Goal: Transaction & Acquisition: Subscribe to service/newsletter

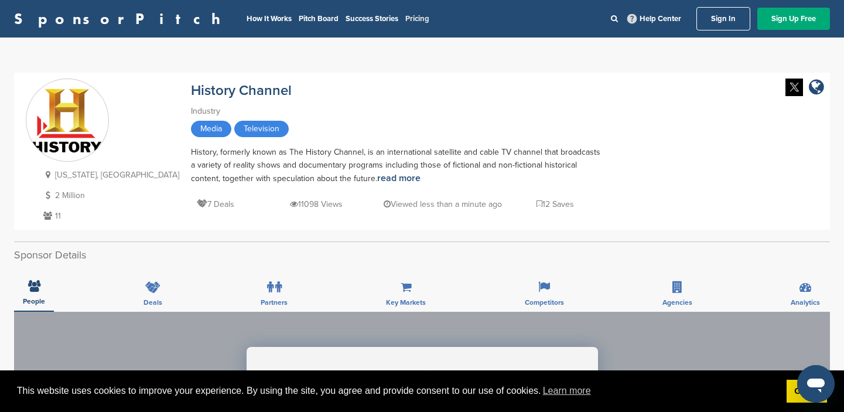
click at [406, 18] on link "Pricing" at bounding box center [418, 18] width 24 height 9
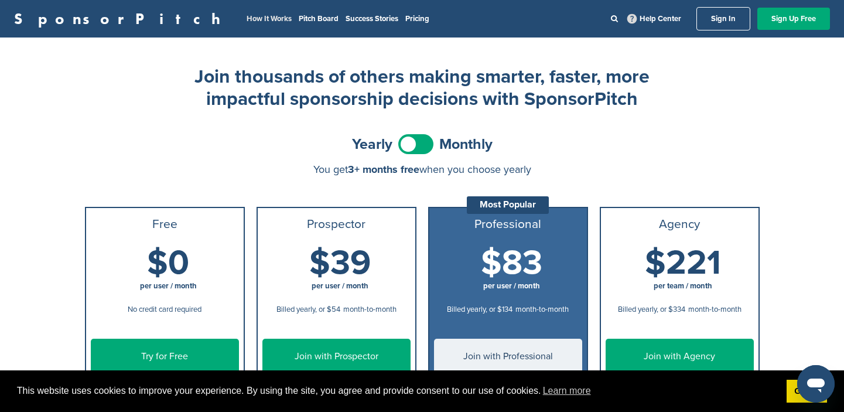
click at [247, 18] on link "How It Works" at bounding box center [269, 18] width 45 height 9
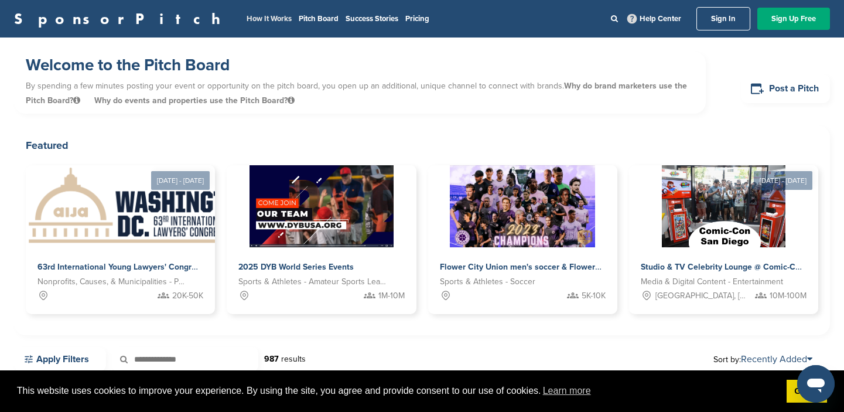
click at [247, 19] on link "How It Works" at bounding box center [269, 18] width 45 height 9
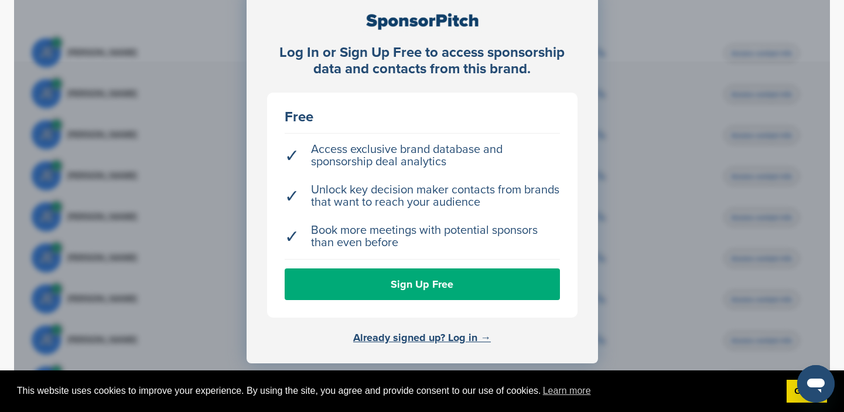
scroll to position [366, 0]
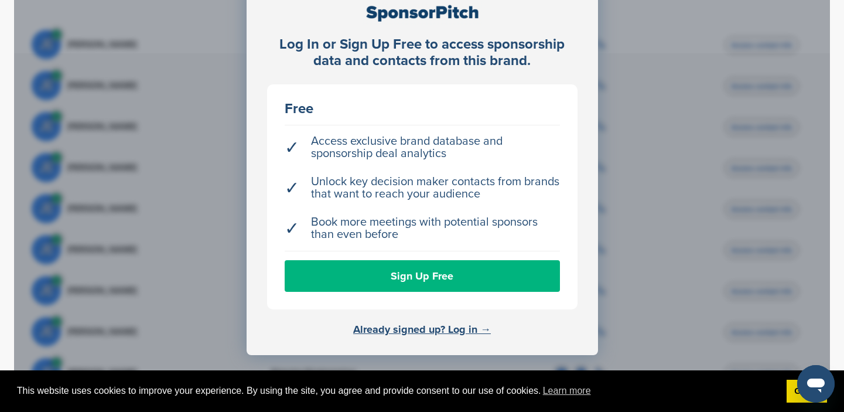
click at [427, 271] on link "Sign Up Free" at bounding box center [422, 276] width 275 height 32
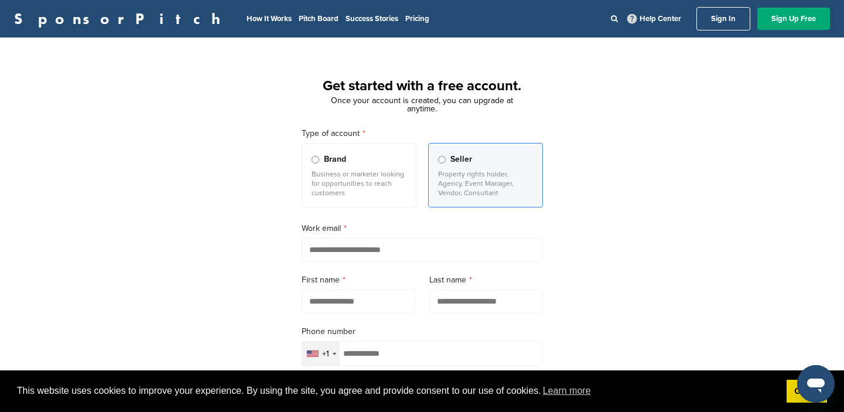
click at [319, 247] on input "email" at bounding box center [422, 250] width 241 height 24
type input "**********"
click at [231, 299] on div "**********" at bounding box center [422, 324] width 844 height 544
click at [309, 303] on input "text" at bounding box center [359, 301] width 114 height 24
type input "******"
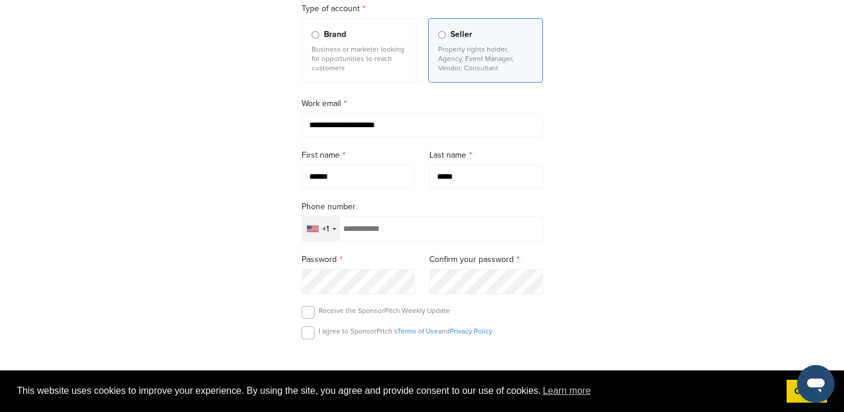
scroll to position [127, 0]
type input "*****"
click at [356, 230] on input "tel" at bounding box center [422, 226] width 241 height 25
type input "**********"
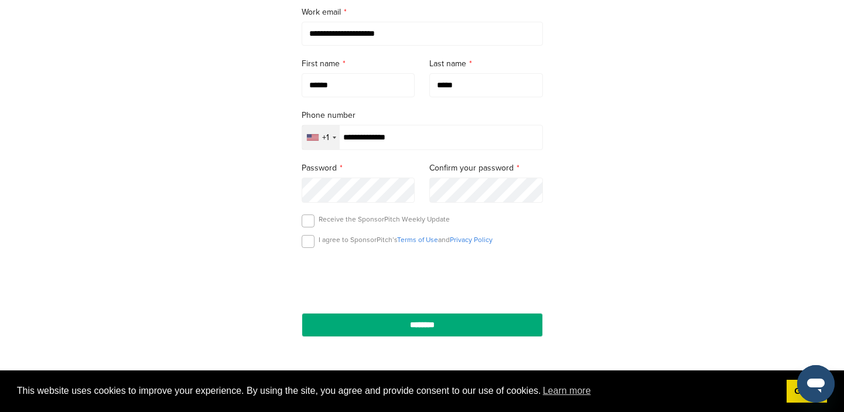
scroll to position [220, 0]
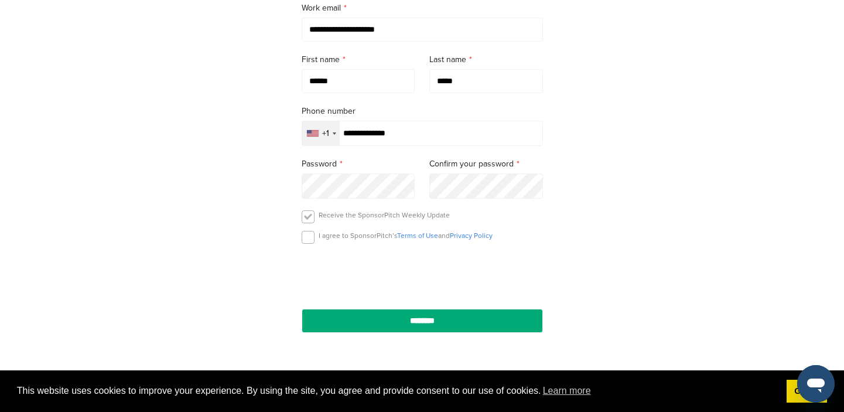
click at [309, 219] on label at bounding box center [308, 216] width 13 height 13
click at [308, 244] on label at bounding box center [308, 237] width 13 height 13
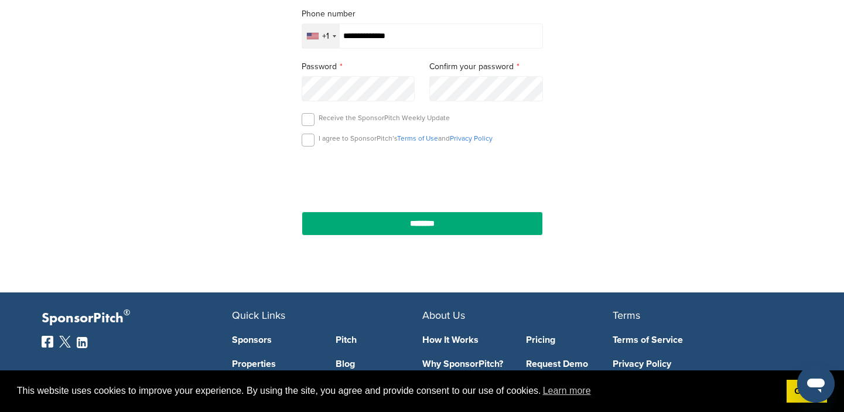
scroll to position [316, 0]
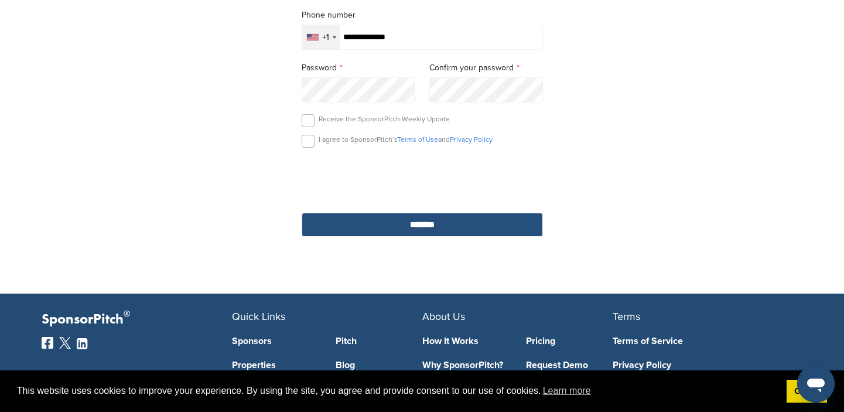
click at [421, 225] on input "********" at bounding box center [422, 225] width 241 height 24
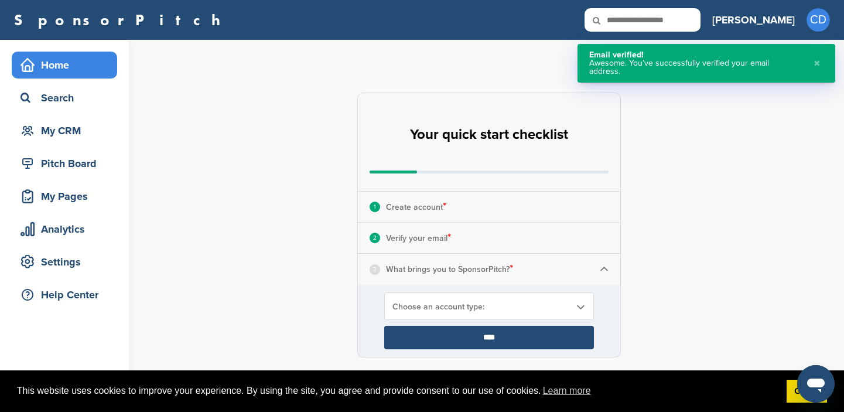
click at [817, 57] on button "✖" at bounding box center [817, 63] width 13 height 25
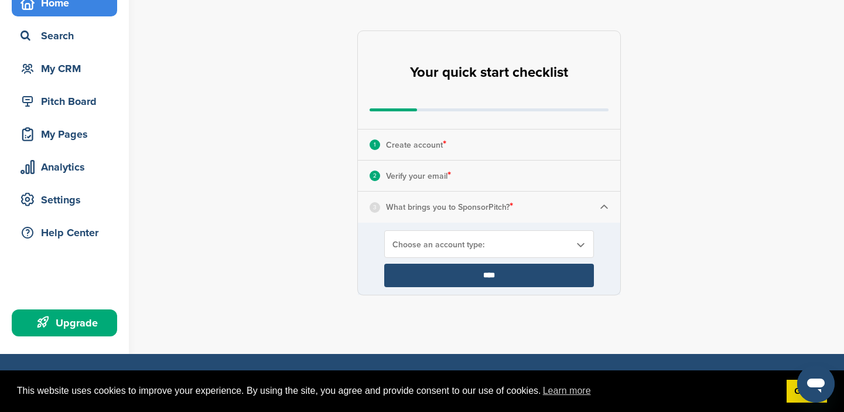
scroll to position [63, 0]
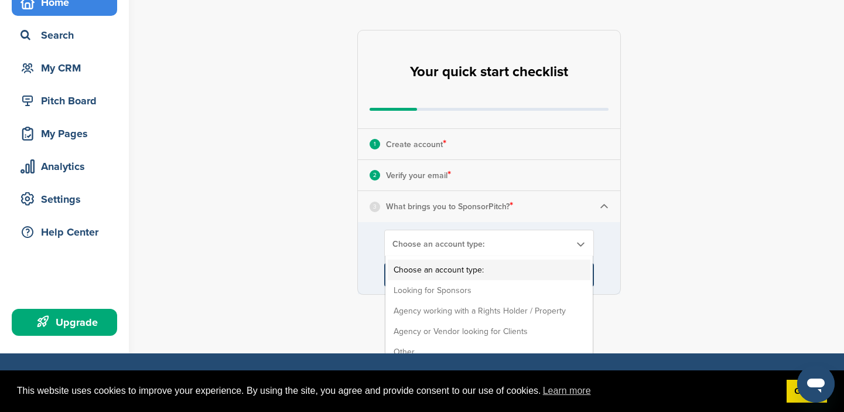
click at [541, 238] on div "Choose an account type: Choose an account type: Looking for Sponsors Agency wor…" at bounding box center [489, 244] width 210 height 28
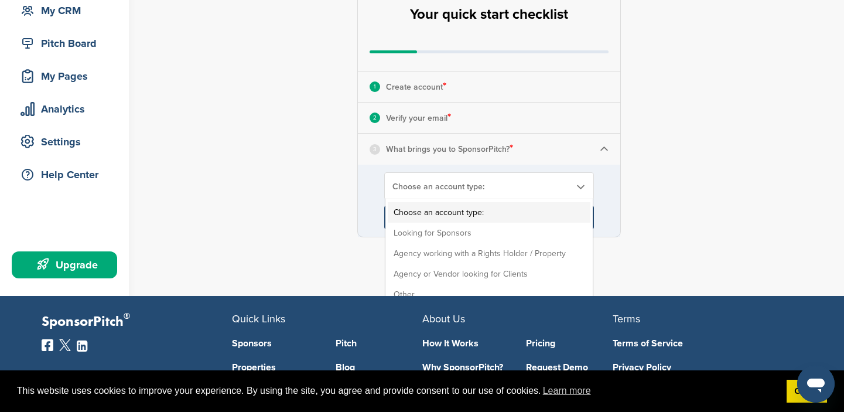
scroll to position [132, 0]
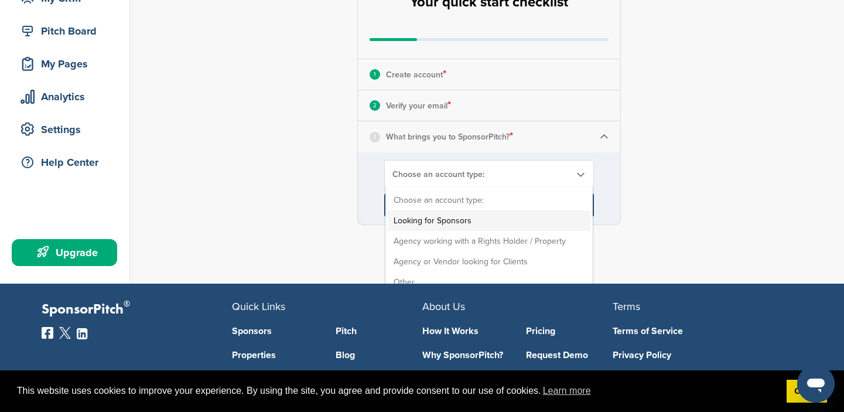
click at [456, 218] on li "Looking for Sponsors" at bounding box center [489, 220] width 203 height 21
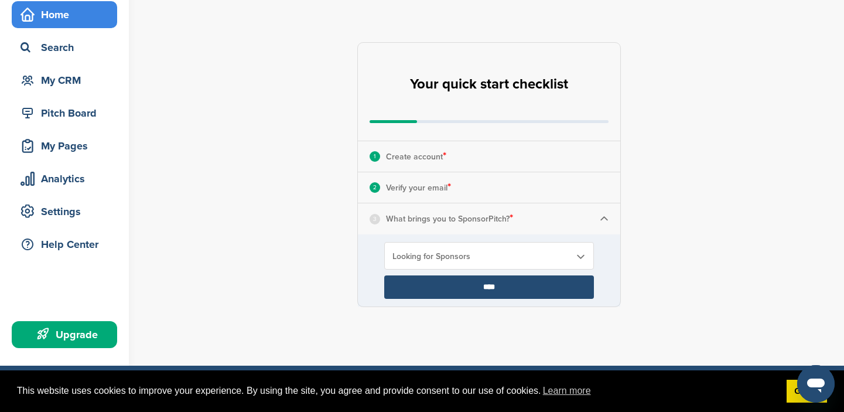
scroll to position [52, 0]
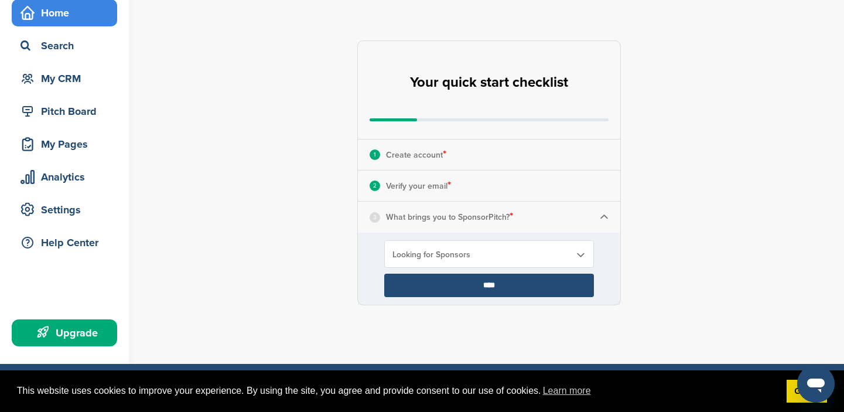
click at [489, 284] on input "****" at bounding box center [489, 285] width 210 height 23
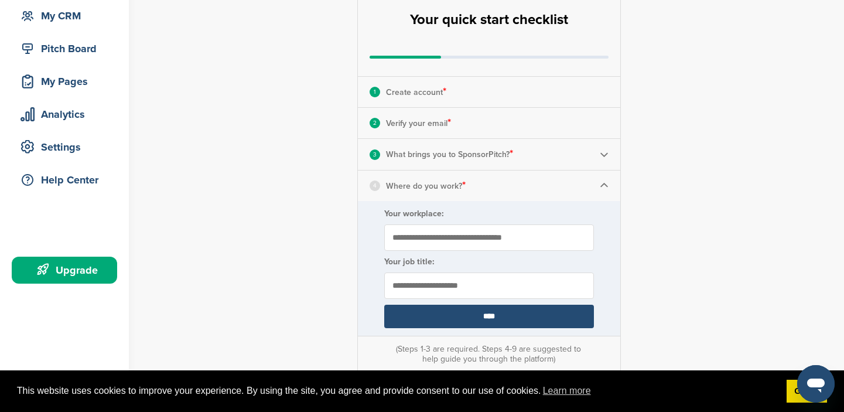
scroll to position [116, 0]
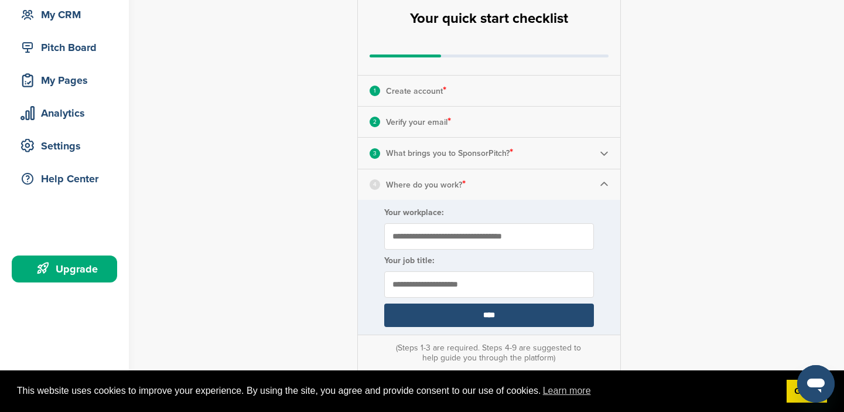
click at [396, 234] on input "Your workplace:" at bounding box center [489, 236] width 210 height 26
type input "**********"
click at [392, 283] on input "text" at bounding box center [489, 284] width 210 height 26
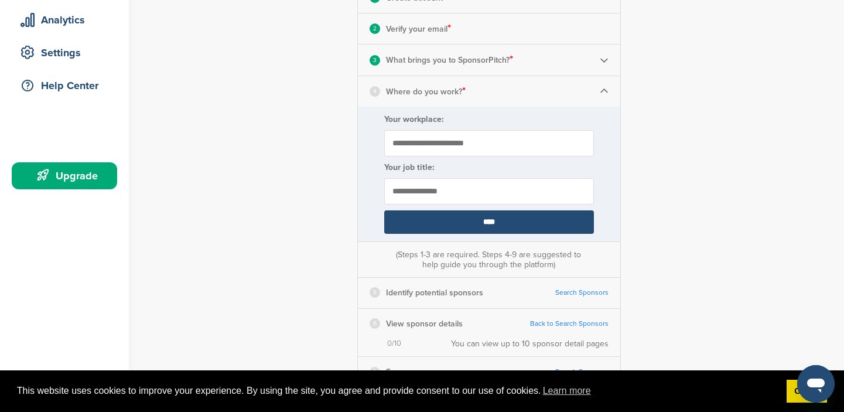
scroll to position [205, 0]
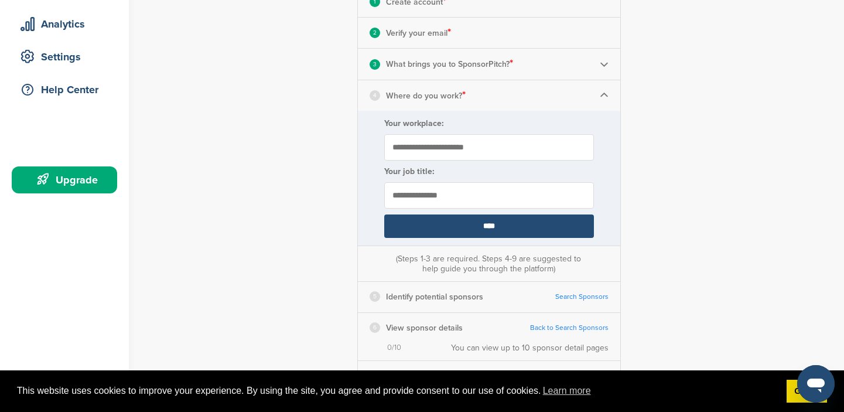
type input "**********"
click at [489, 226] on input "****" at bounding box center [489, 225] width 210 height 23
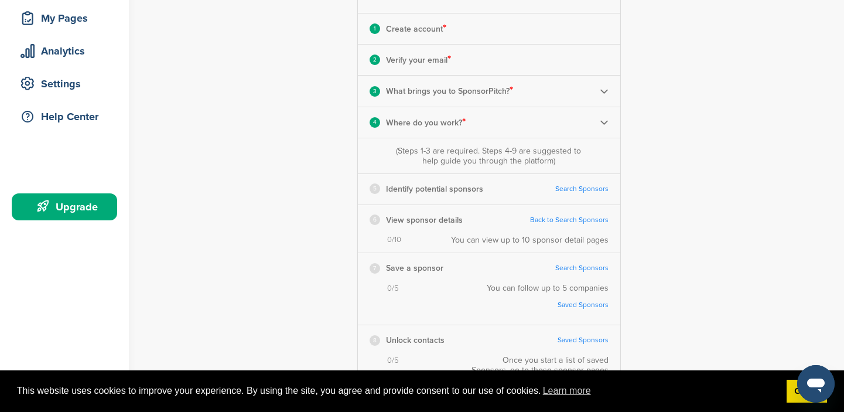
scroll to position [175, 0]
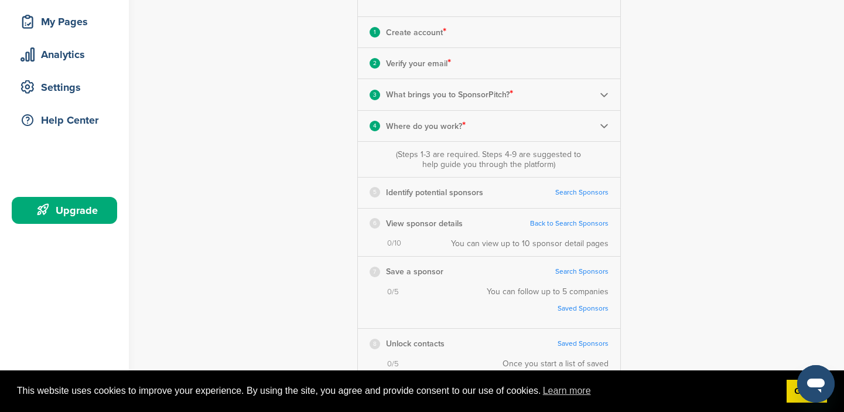
click at [568, 192] on link "Search Sponsors" at bounding box center [582, 192] width 53 height 9
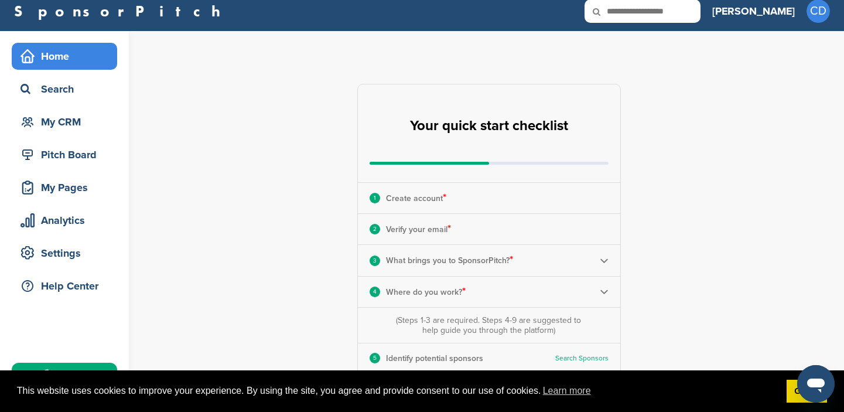
scroll to position [0, 0]
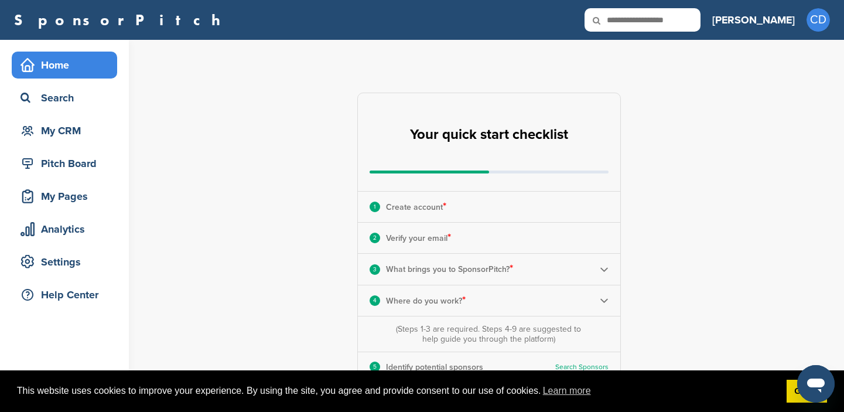
click at [625, 21] on icon at bounding box center [605, 20] width 40 height 25
click at [680, 21] on input "text" at bounding box center [643, 19] width 116 height 23
type input "**********"
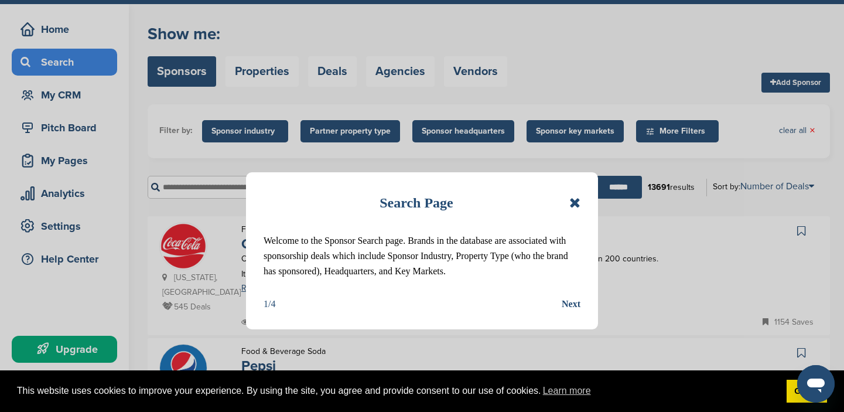
scroll to position [37, 0]
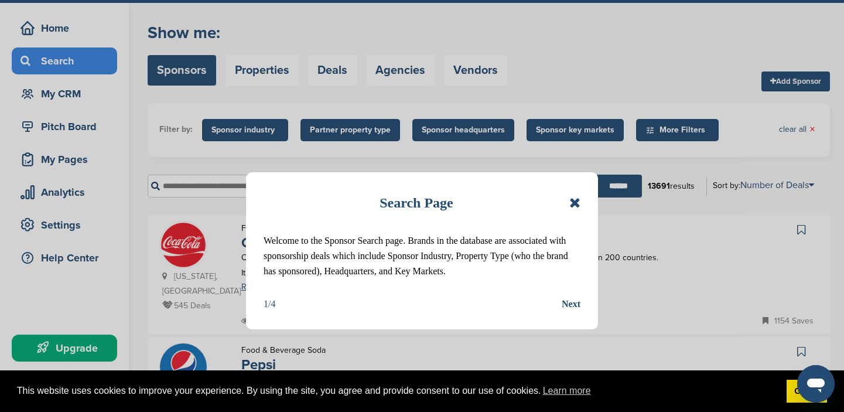
click at [572, 304] on div "Next" at bounding box center [571, 304] width 19 height 15
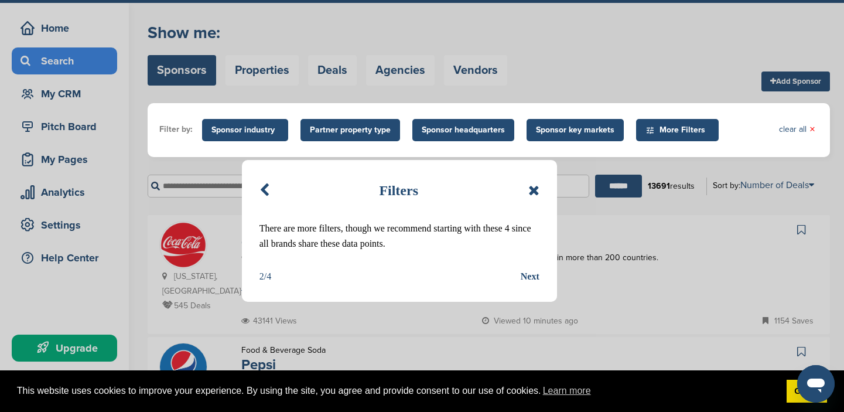
click at [530, 276] on div "Next" at bounding box center [530, 276] width 19 height 15
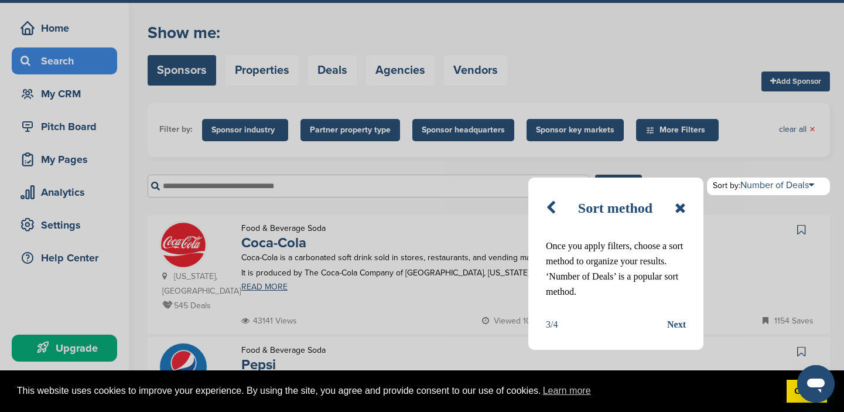
click at [676, 322] on div "Next" at bounding box center [676, 324] width 19 height 15
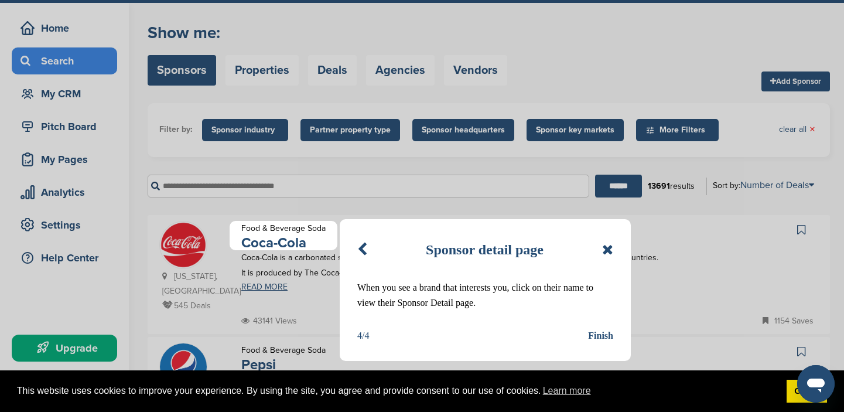
click at [602, 335] on div "Finish" at bounding box center [600, 335] width 25 height 15
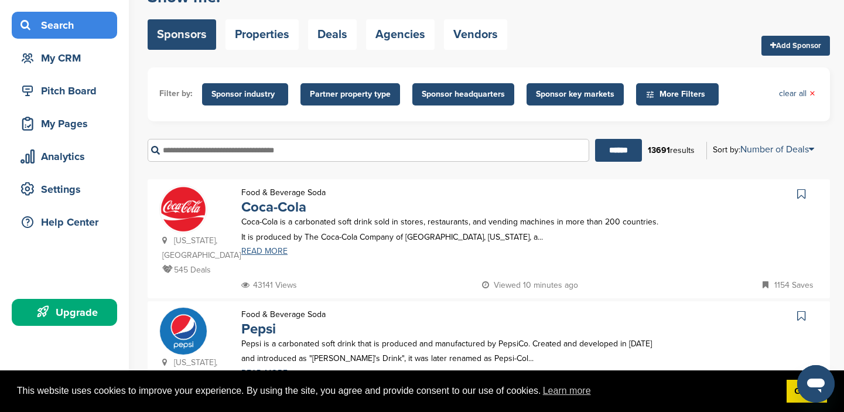
scroll to position [0, 0]
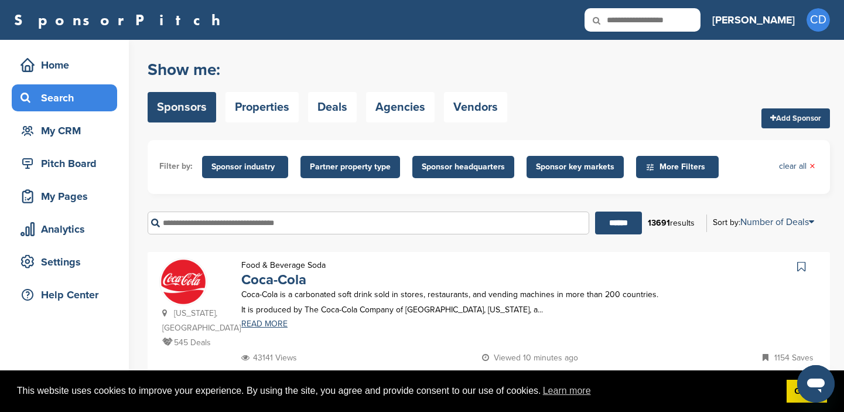
click at [176, 224] on input "text" at bounding box center [369, 223] width 442 height 23
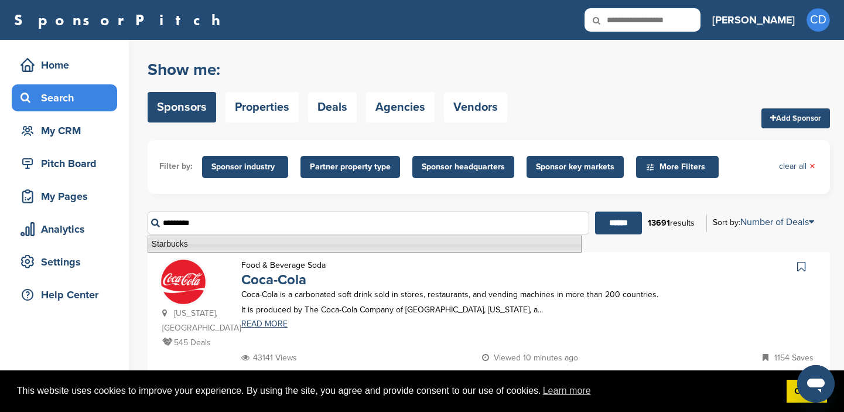
click at [178, 246] on li "Starbucks" at bounding box center [365, 244] width 434 height 17
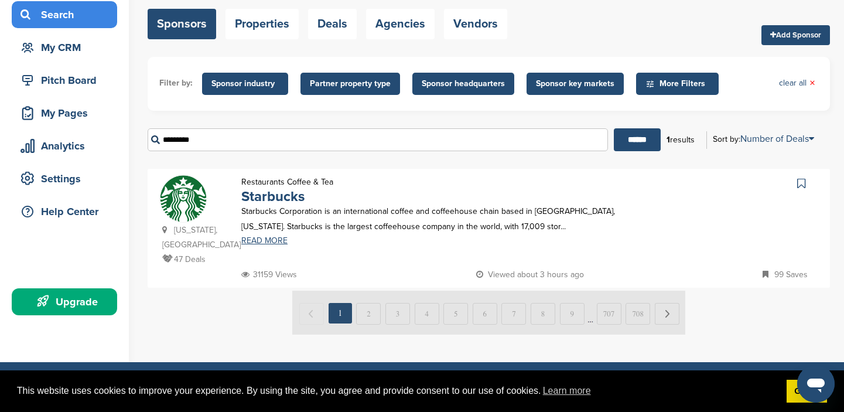
scroll to position [94, 0]
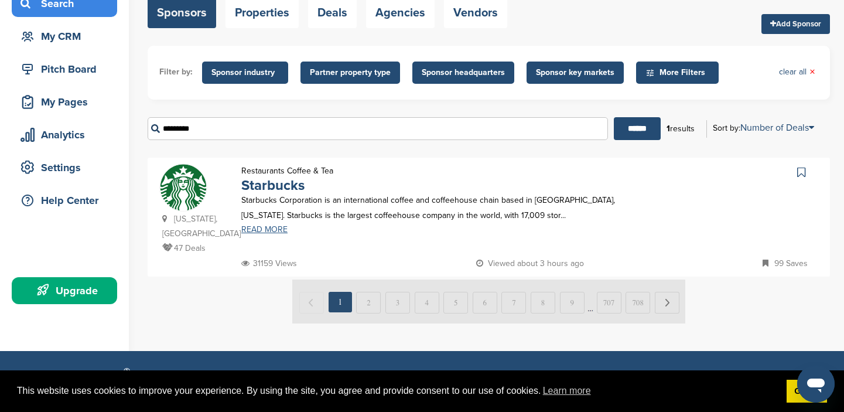
type input "*********"
click at [276, 230] on link "READ MORE" at bounding box center [450, 230] width 418 height 8
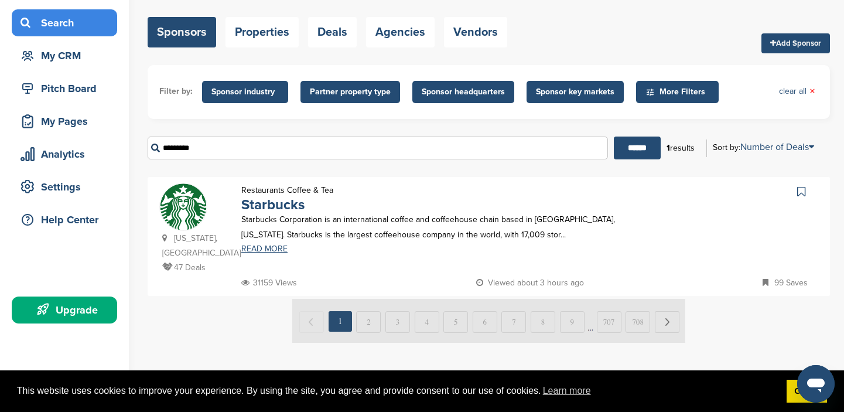
scroll to position [76, 0]
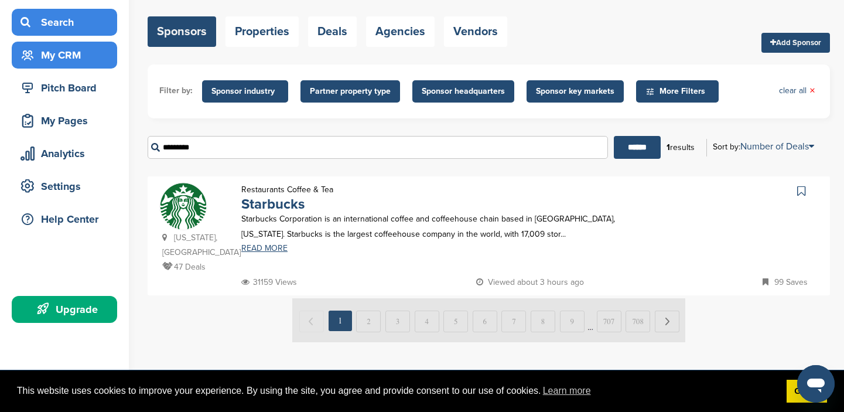
click at [70, 52] on div "My CRM" at bounding box center [68, 55] width 100 height 21
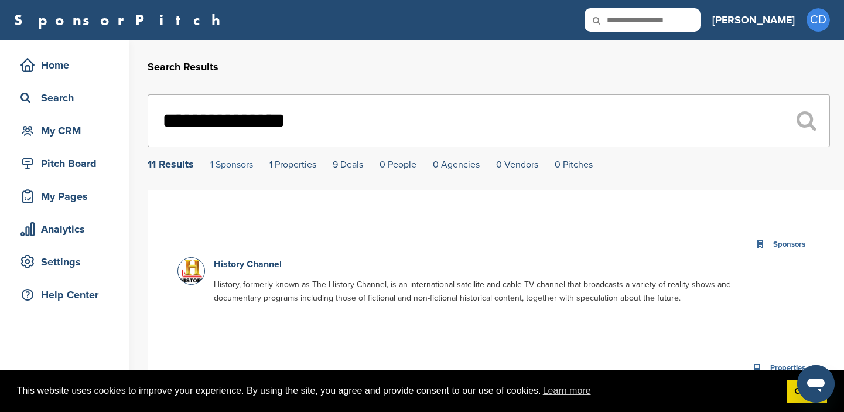
click at [232, 165] on link "1 Sponsors" at bounding box center [231, 165] width 43 height 12
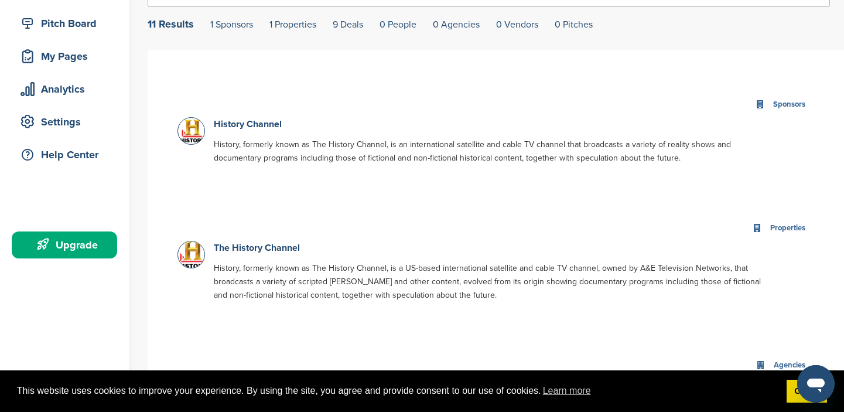
scroll to position [147, 0]
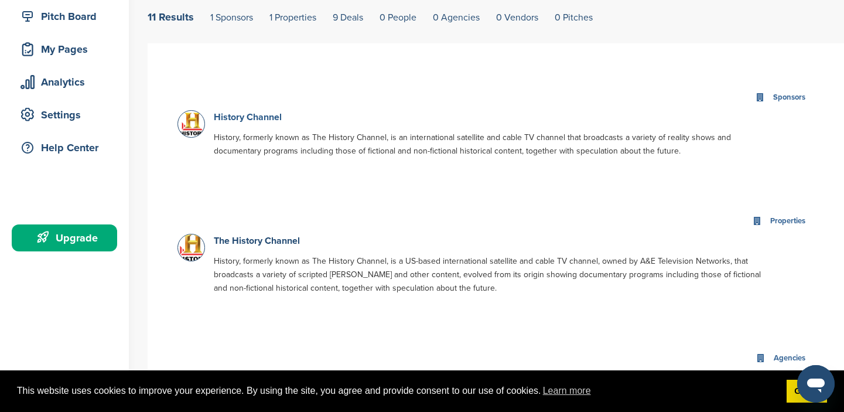
click at [265, 117] on link "History Channel" at bounding box center [248, 117] width 68 height 12
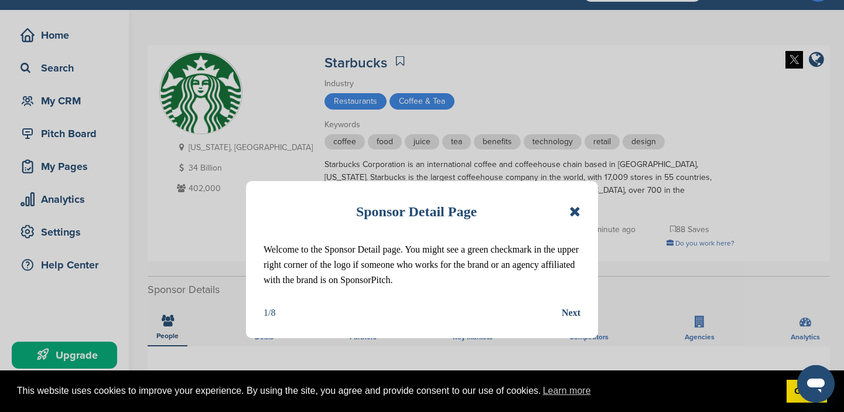
scroll to position [41, 0]
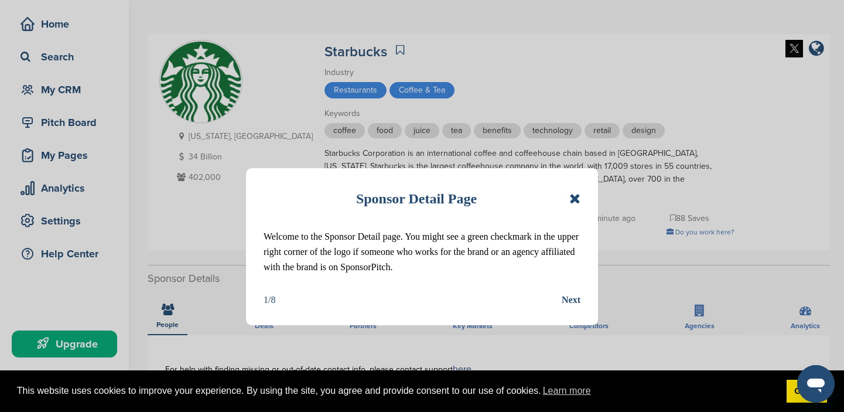
click at [571, 299] on div "Next" at bounding box center [571, 299] width 19 height 15
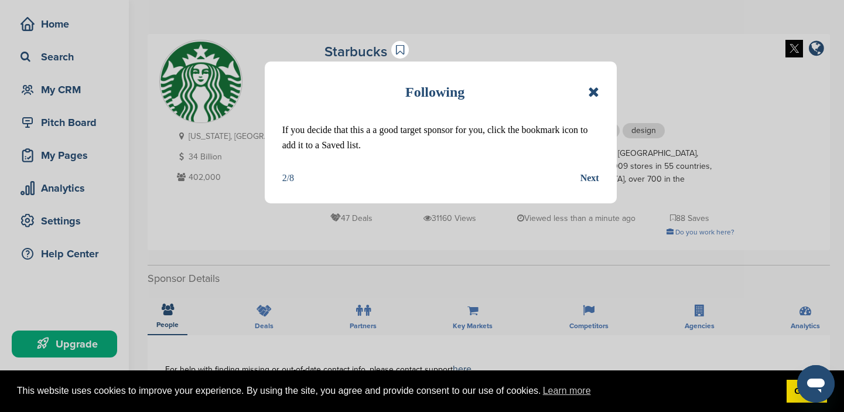
click at [593, 176] on div "Next" at bounding box center [590, 178] width 19 height 15
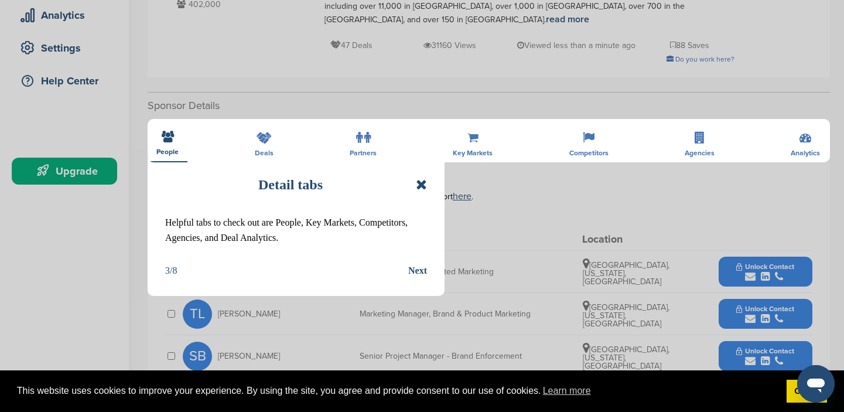
scroll to position [217, 0]
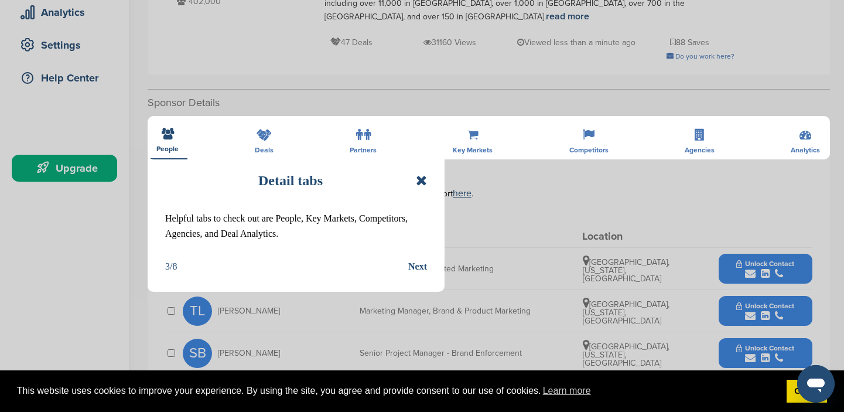
click at [419, 265] on div "Next" at bounding box center [417, 266] width 19 height 15
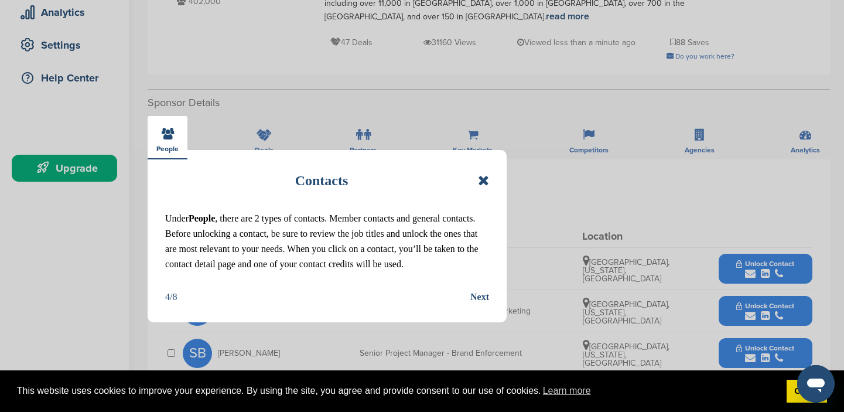
click at [479, 295] on div "Next" at bounding box center [480, 296] width 19 height 15
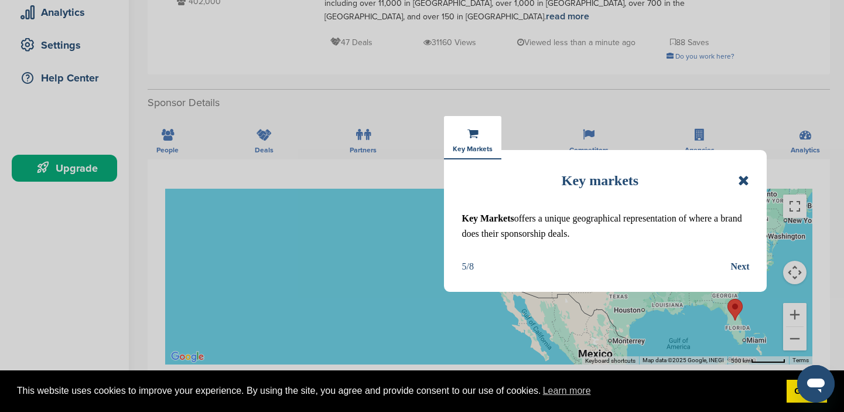
click at [742, 262] on div "Next" at bounding box center [740, 266] width 19 height 15
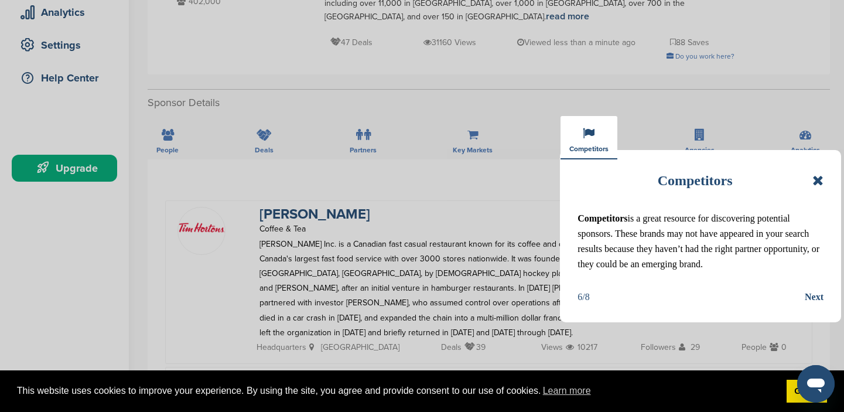
click at [815, 296] on div "Next" at bounding box center [814, 296] width 19 height 15
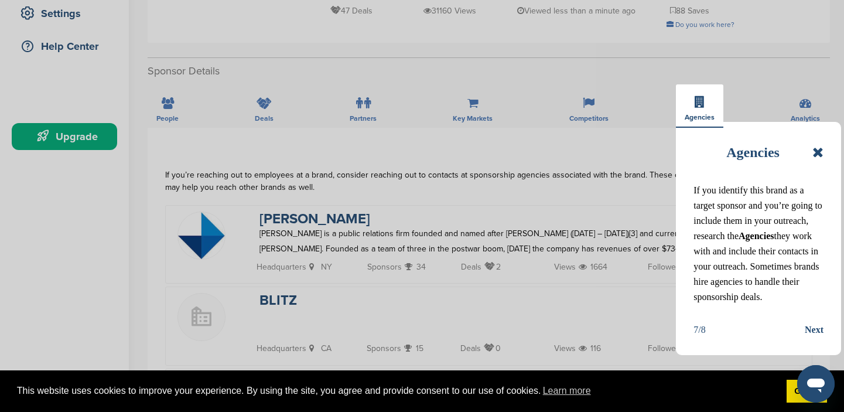
scroll to position [258, 0]
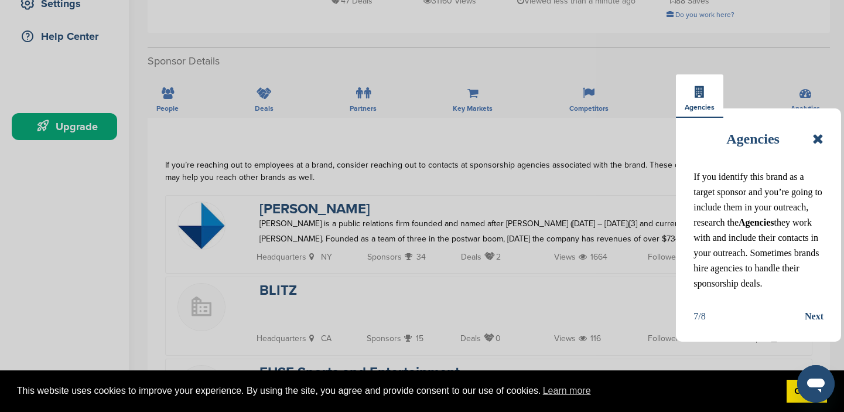
click at [816, 314] on div "Next" at bounding box center [814, 316] width 19 height 15
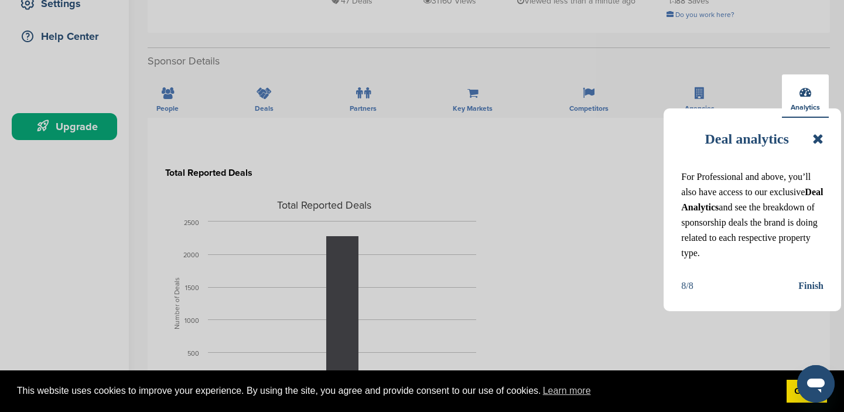
click at [812, 282] on div "Finish" at bounding box center [811, 285] width 25 height 15
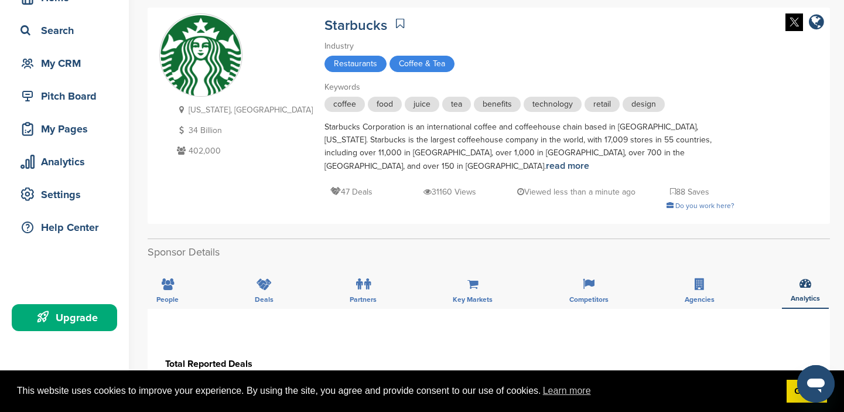
scroll to position [67, 0]
click at [166, 279] on icon at bounding box center [168, 285] width 12 height 12
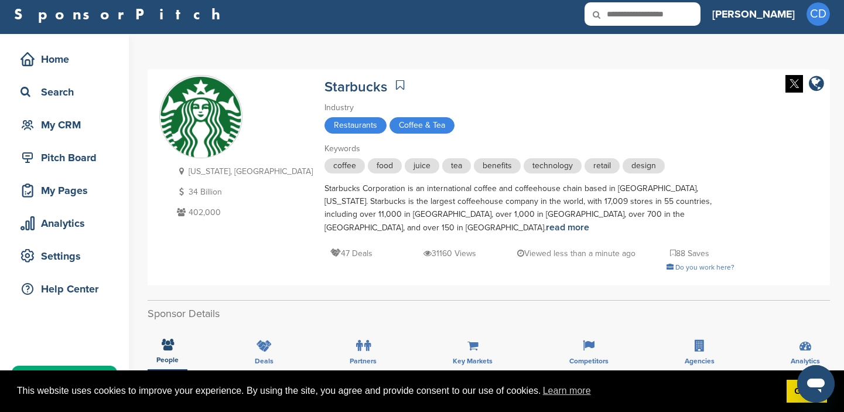
scroll to position [0, 0]
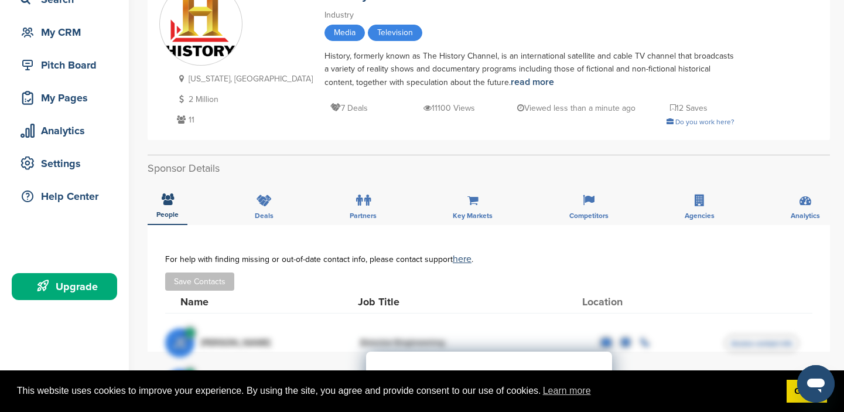
scroll to position [90, 0]
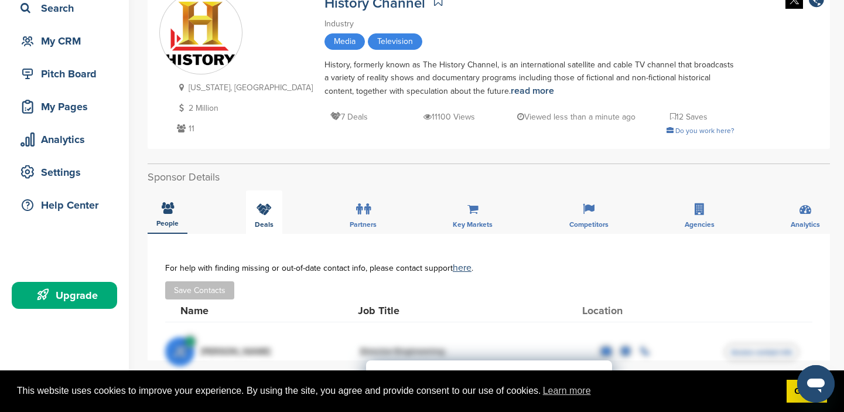
click at [260, 209] on icon at bounding box center [264, 209] width 15 height 12
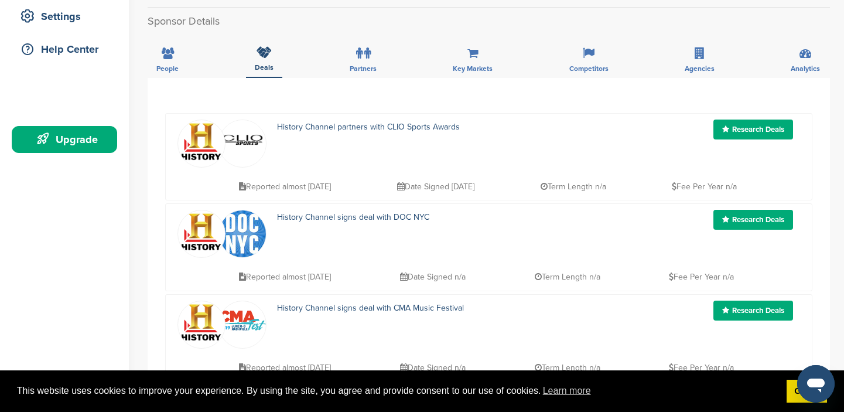
scroll to position [251, 0]
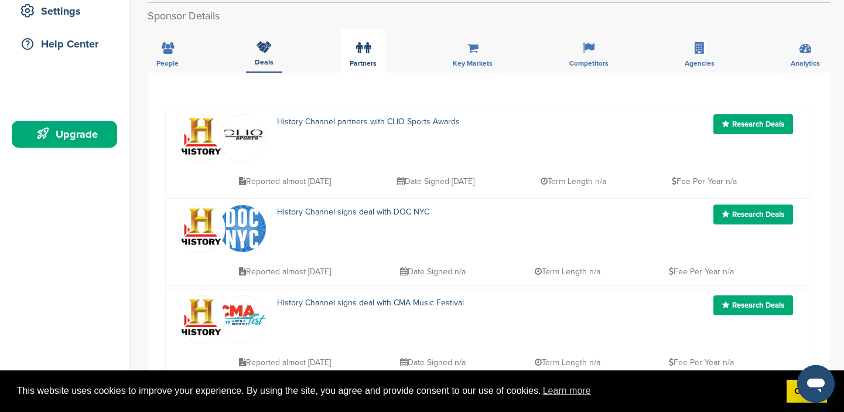
click at [179, 60] on span "Partners" at bounding box center [167, 63] width 22 height 7
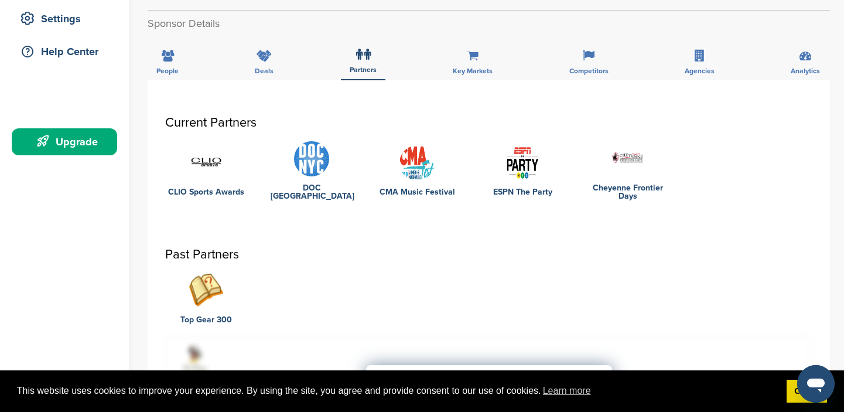
scroll to position [241, 0]
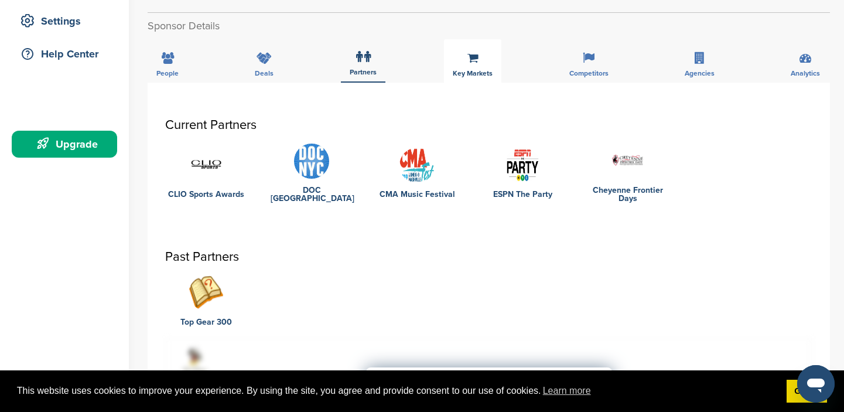
click at [476, 66] on div "Key Markets" at bounding box center [472, 60] width 57 height 43
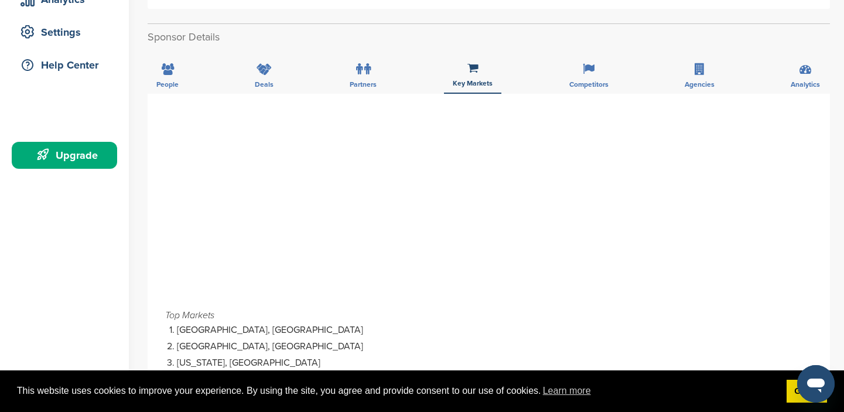
scroll to position [224, 0]
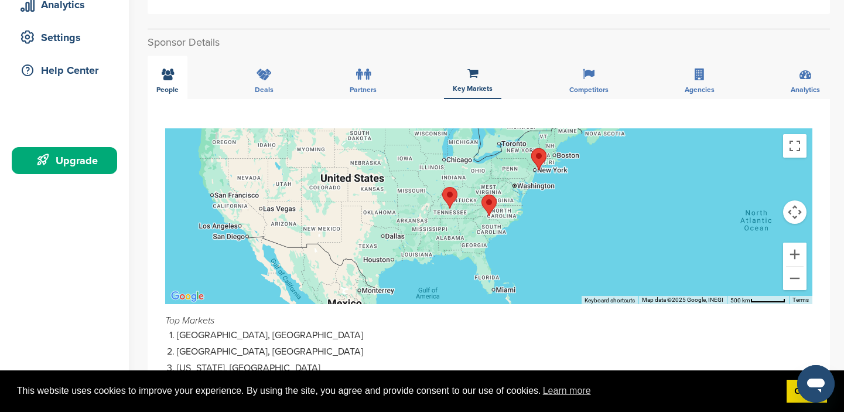
click at [163, 81] on div "People" at bounding box center [168, 77] width 40 height 43
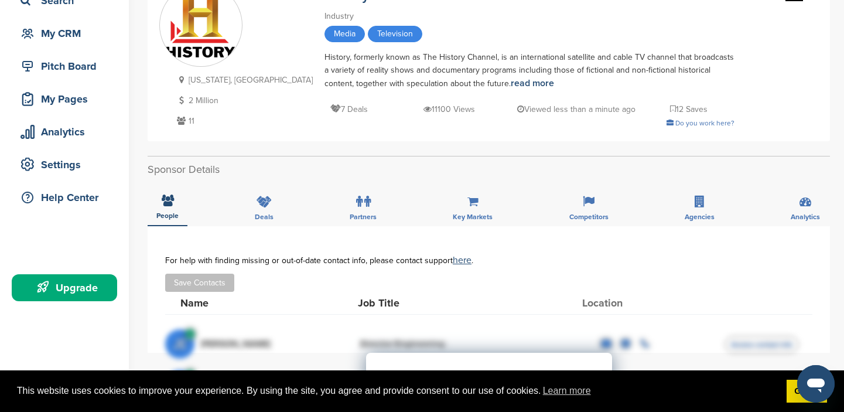
scroll to position [0, 0]
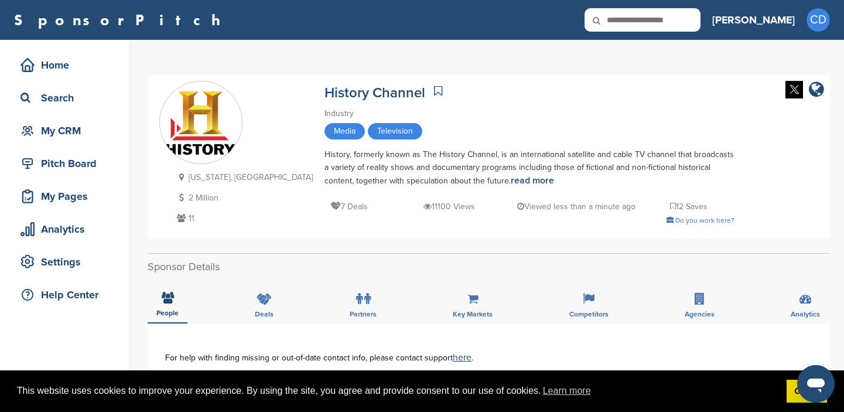
click at [625, 15] on icon at bounding box center [605, 20] width 40 height 25
click at [625, 20] on icon at bounding box center [605, 20] width 40 height 25
click at [673, 123] on div "[US_STATE], [GEOGRAPHIC_DATA] 2 Million 11 History Channel Industry Media Telev…" at bounding box center [488, 157] width 659 height 152
click at [625, 20] on icon at bounding box center [605, 20] width 40 height 25
click at [625, 22] on icon at bounding box center [605, 20] width 40 height 25
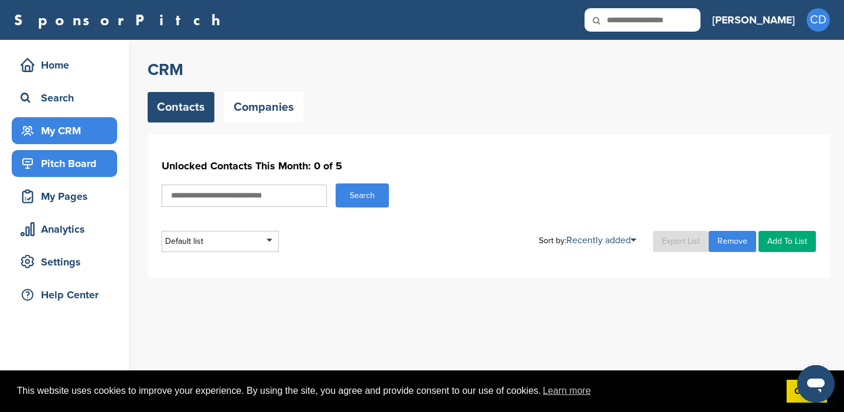
click at [77, 162] on div "Pitch Board" at bounding box center [68, 163] width 100 height 21
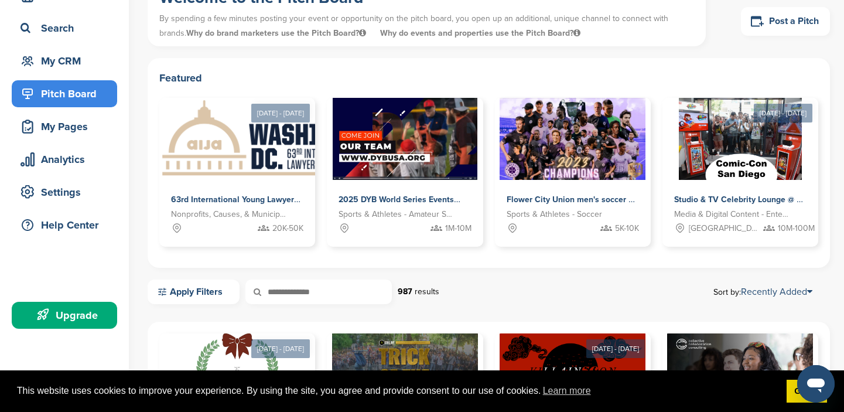
scroll to position [65, 0]
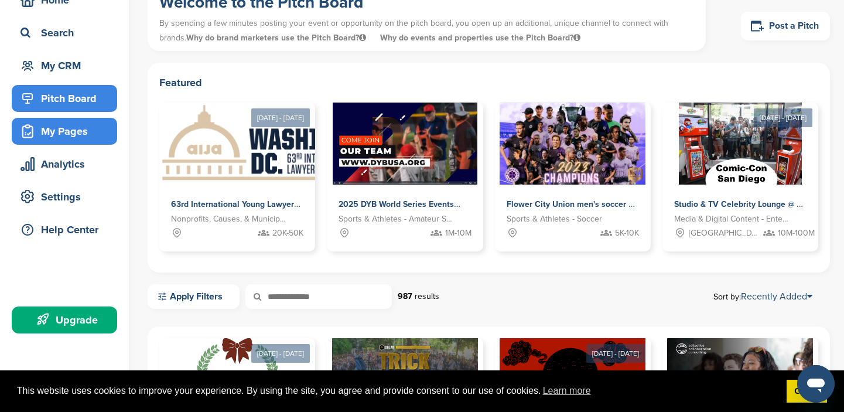
click at [82, 128] on div "My Pages" at bounding box center [68, 131] width 100 height 21
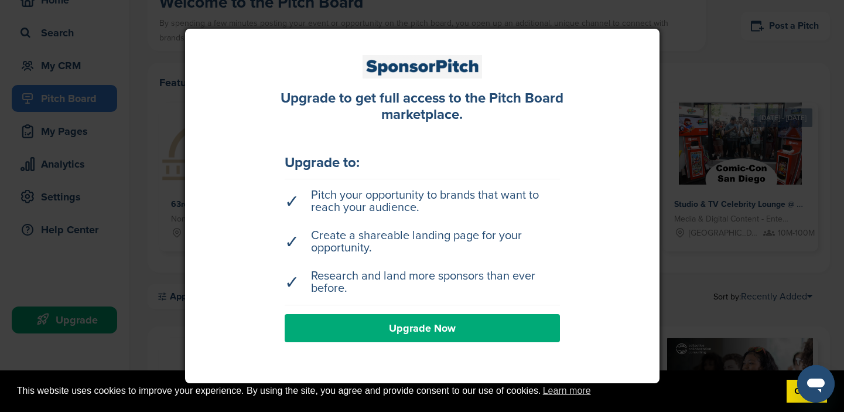
click at [74, 130] on div at bounding box center [422, 206] width 844 height 412
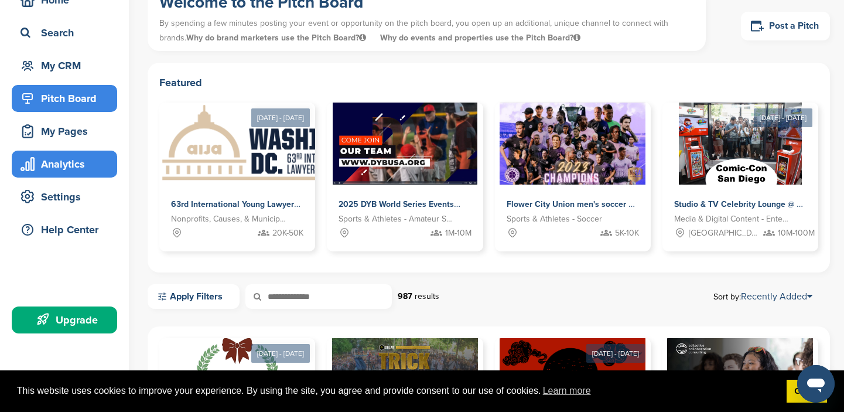
click at [74, 164] on div "Analytics" at bounding box center [68, 164] width 100 height 21
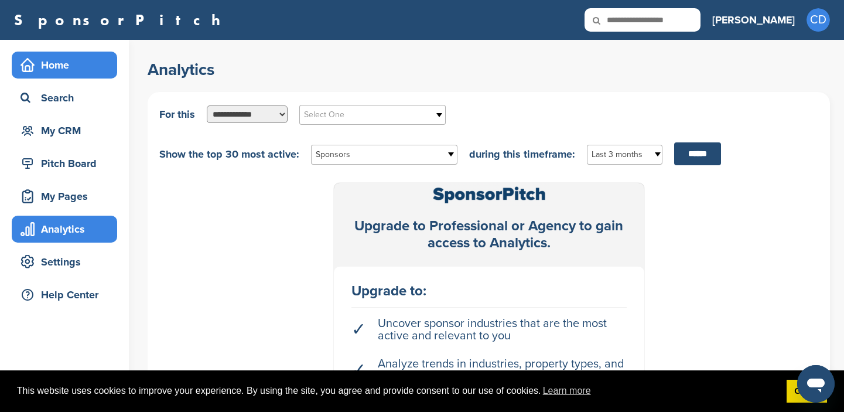
click at [48, 62] on div "Home" at bounding box center [68, 64] width 100 height 21
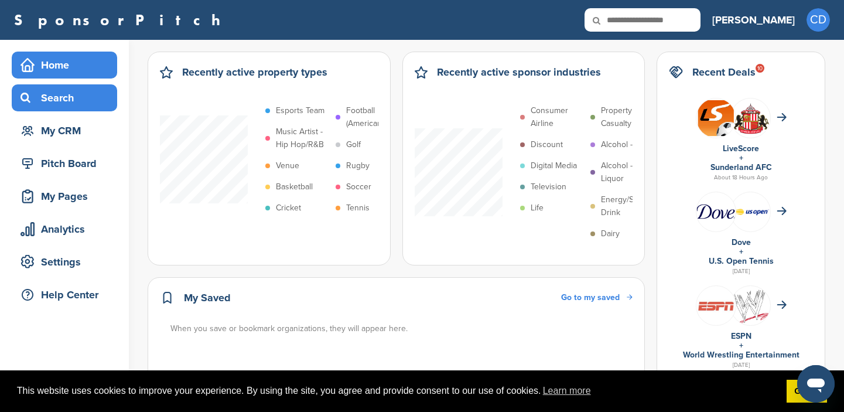
click at [54, 94] on div "Search" at bounding box center [68, 97] width 100 height 21
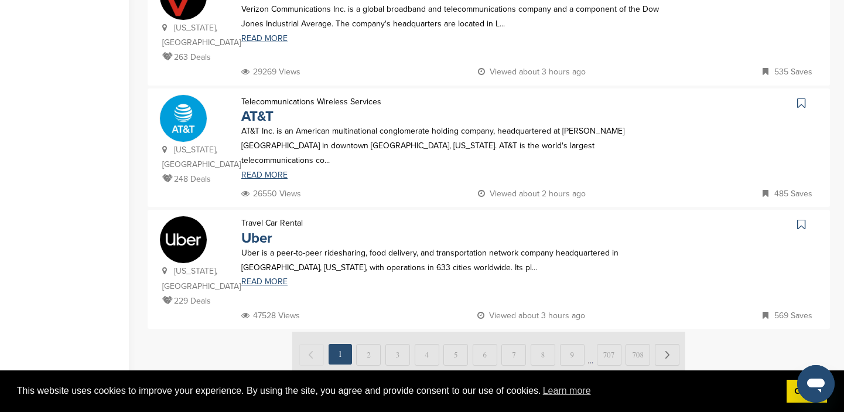
scroll to position [1154, 0]
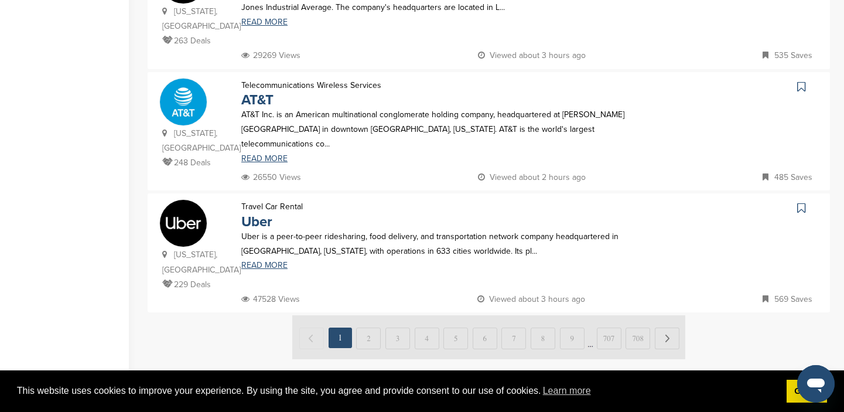
click at [369, 315] on img at bounding box center [488, 337] width 393 height 44
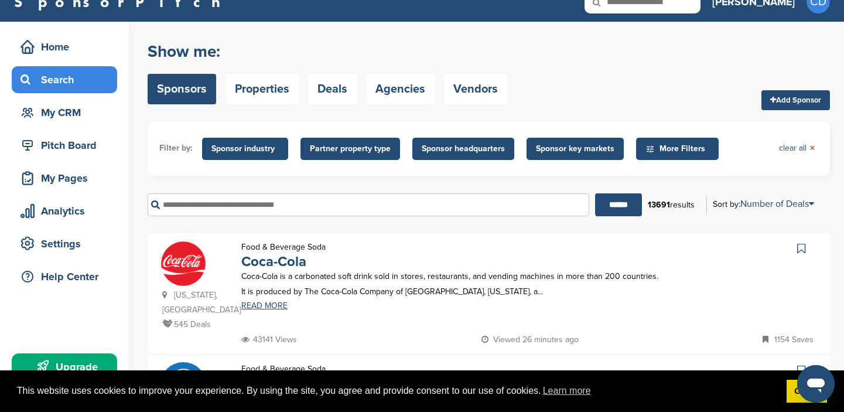
scroll to position [17, 0]
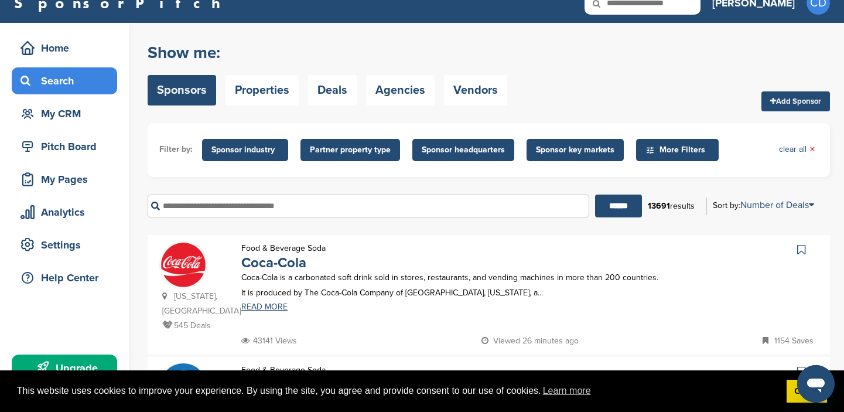
click at [669, 149] on span "More Filters" at bounding box center [679, 150] width 67 height 13
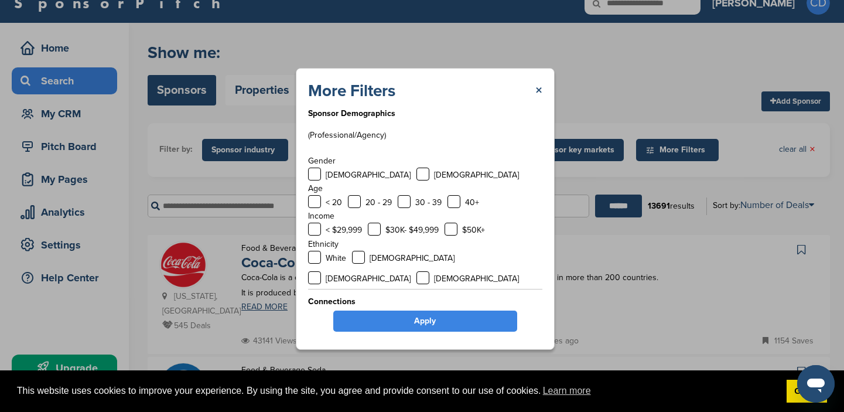
scroll to position [52, 0]
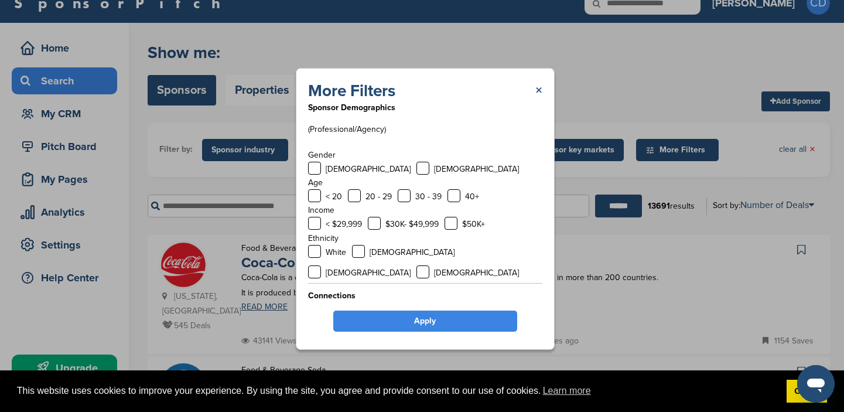
click at [539, 88] on link "×" at bounding box center [539, 90] width 7 height 21
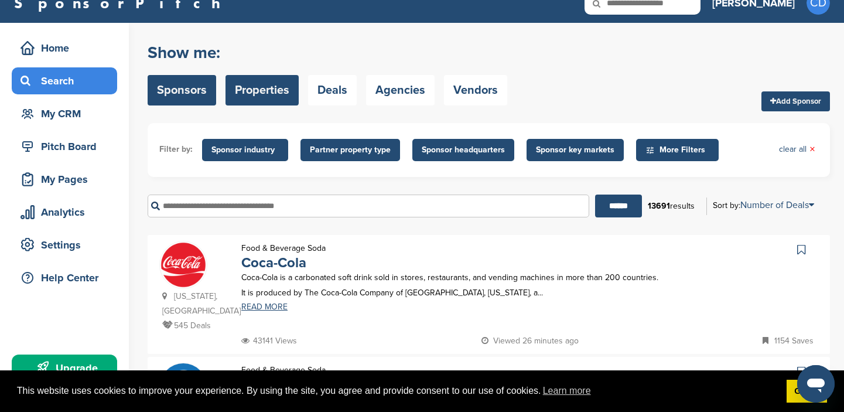
click at [258, 88] on link "Properties" at bounding box center [262, 90] width 73 height 30
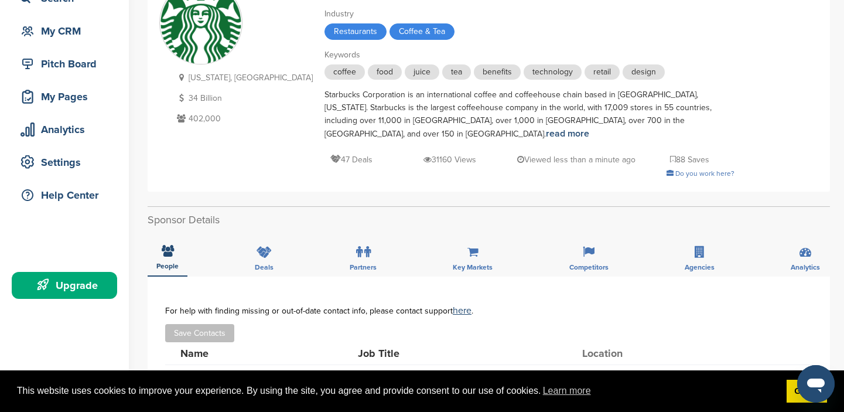
scroll to position [100, 0]
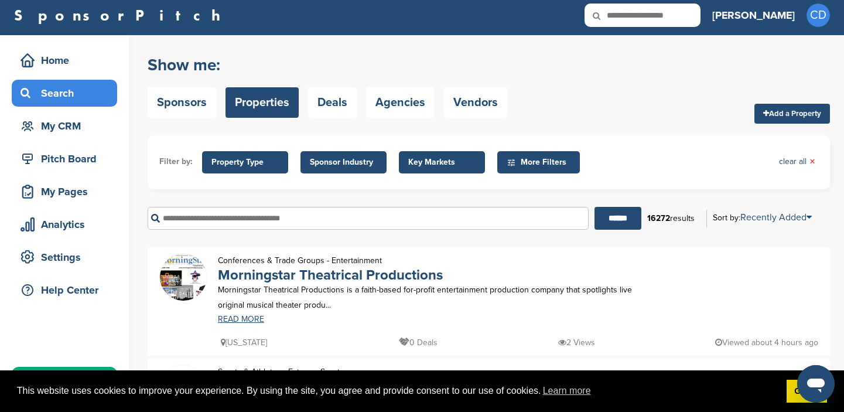
scroll to position [4, 0]
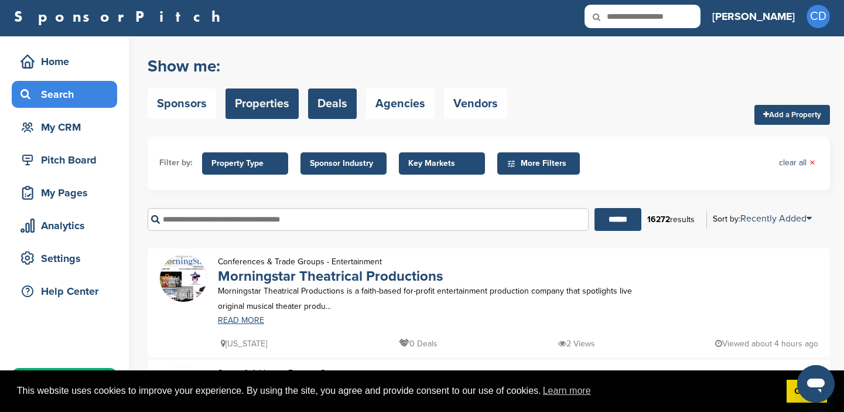
click at [336, 101] on link "Deals" at bounding box center [332, 103] width 49 height 30
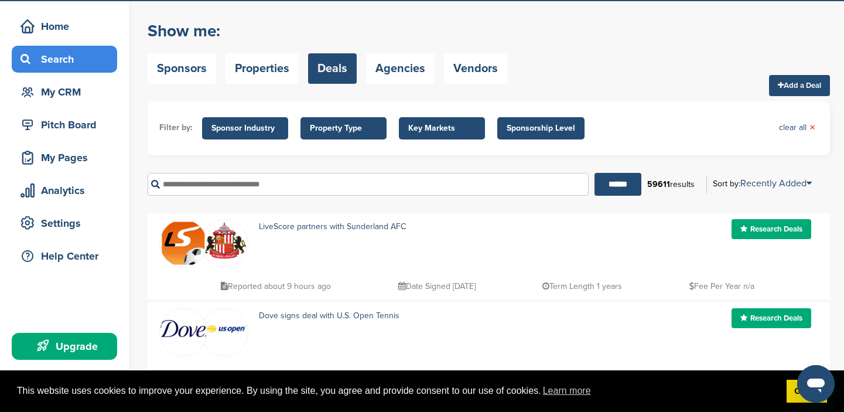
scroll to position [38, 0]
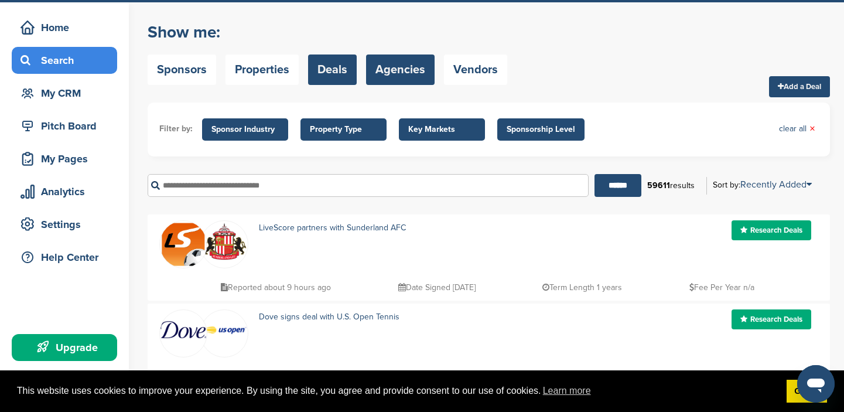
click at [401, 71] on link "Agencies" at bounding box center [400, 69] width 69 height 30
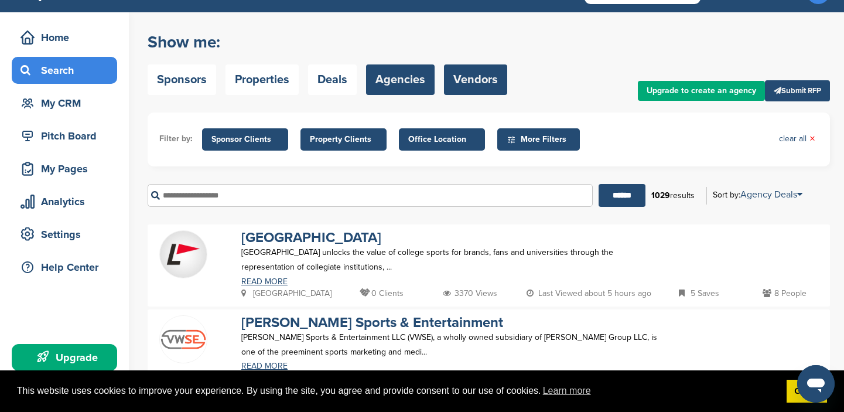
scroll to position [27, 0]
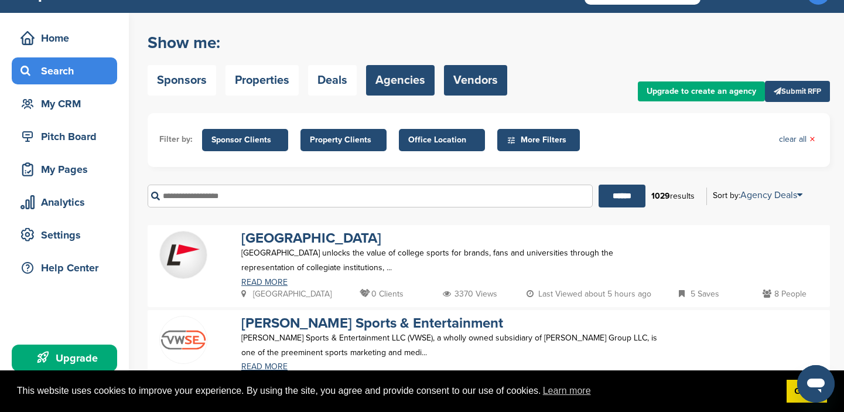
click at [476, 79] on link "Vendors" at bounding box center [475, 80] width 63 height 30
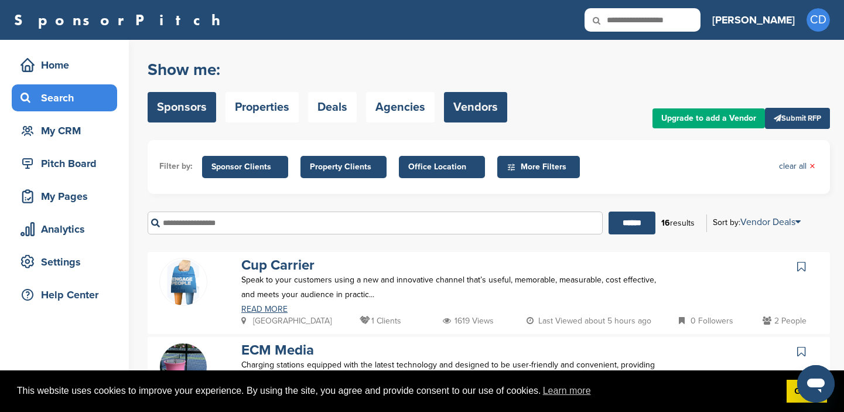
click at [171, 110] on link "Sponsors" at bounding box center [182, 107] width 69 height 30
